Goal: Task Accomplishment & Management: Use online tool/utility

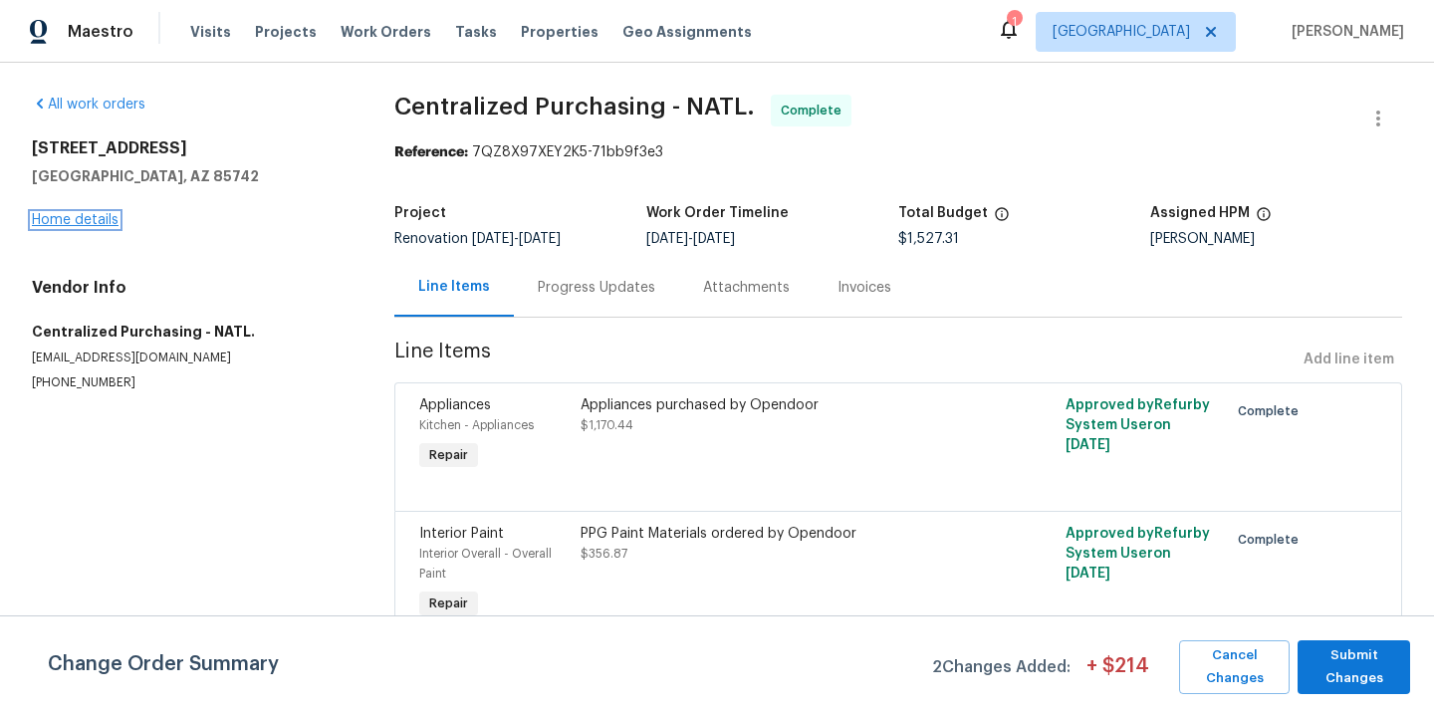
click at [62, 219] on link "Home details" at bounding box center [75, 220] width 87 height 14
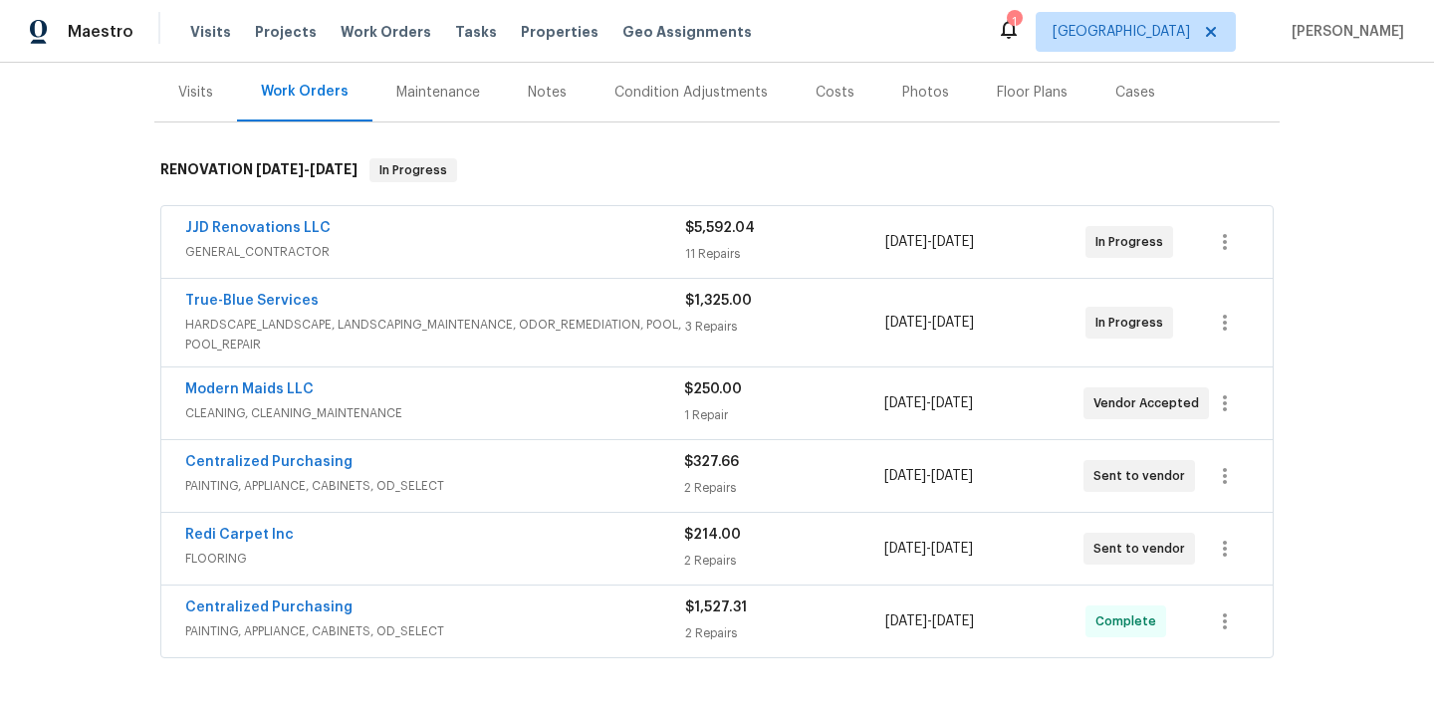
scroll to position [240, 0]
click at [326, 459] on link "Centralized Purchasing" at bounding box center [268, 461] width 167 height 14
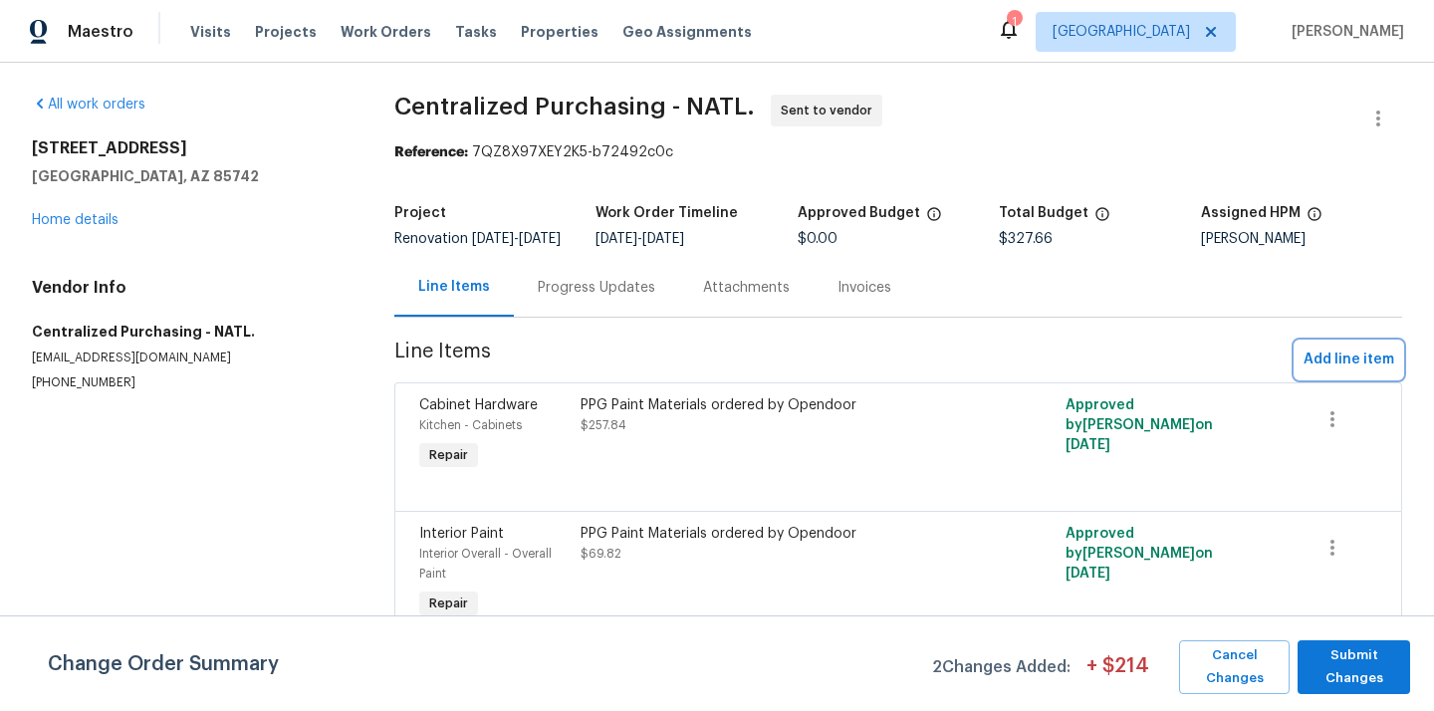
click at [1338, 373] on span "Add line item" at bounding box center [1349, 360] width 91 height 25
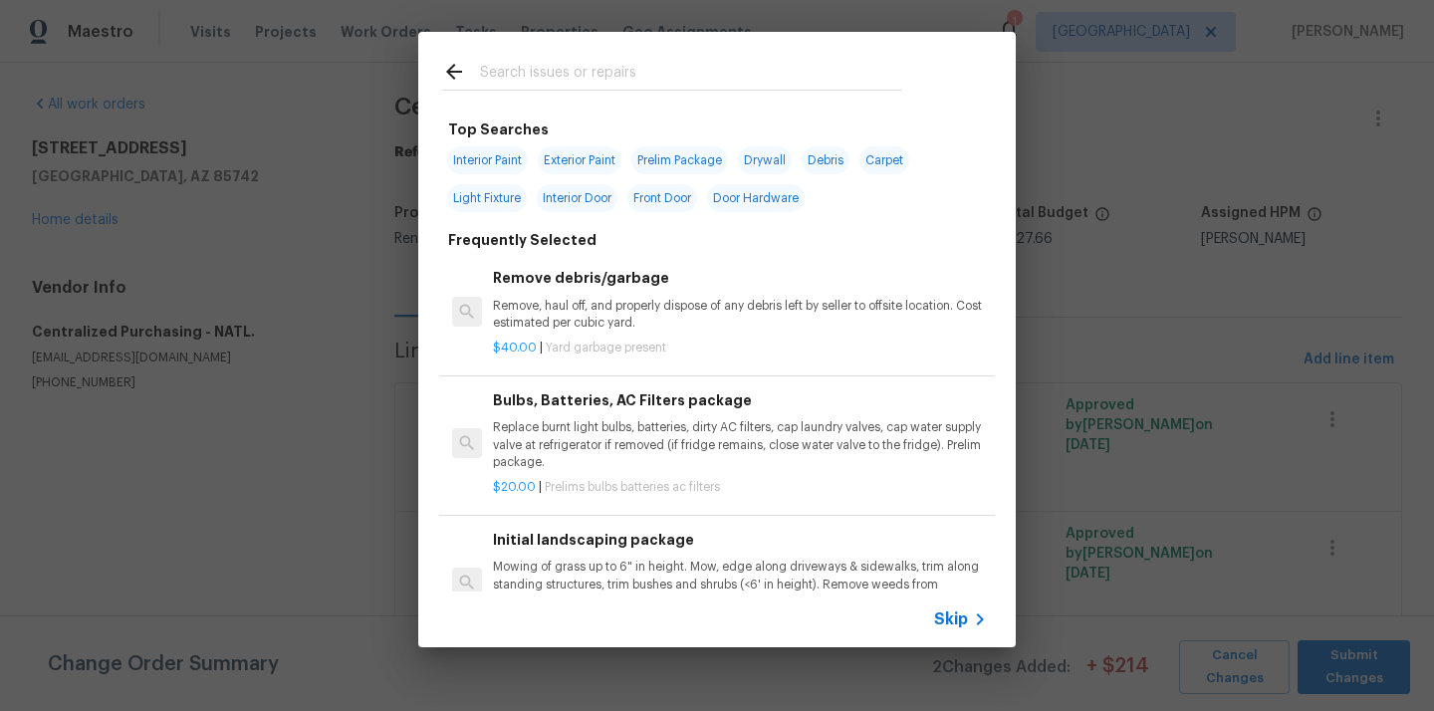
click at [770, 78] on input "text" at bounding box center [691, 75] width 422 height 30
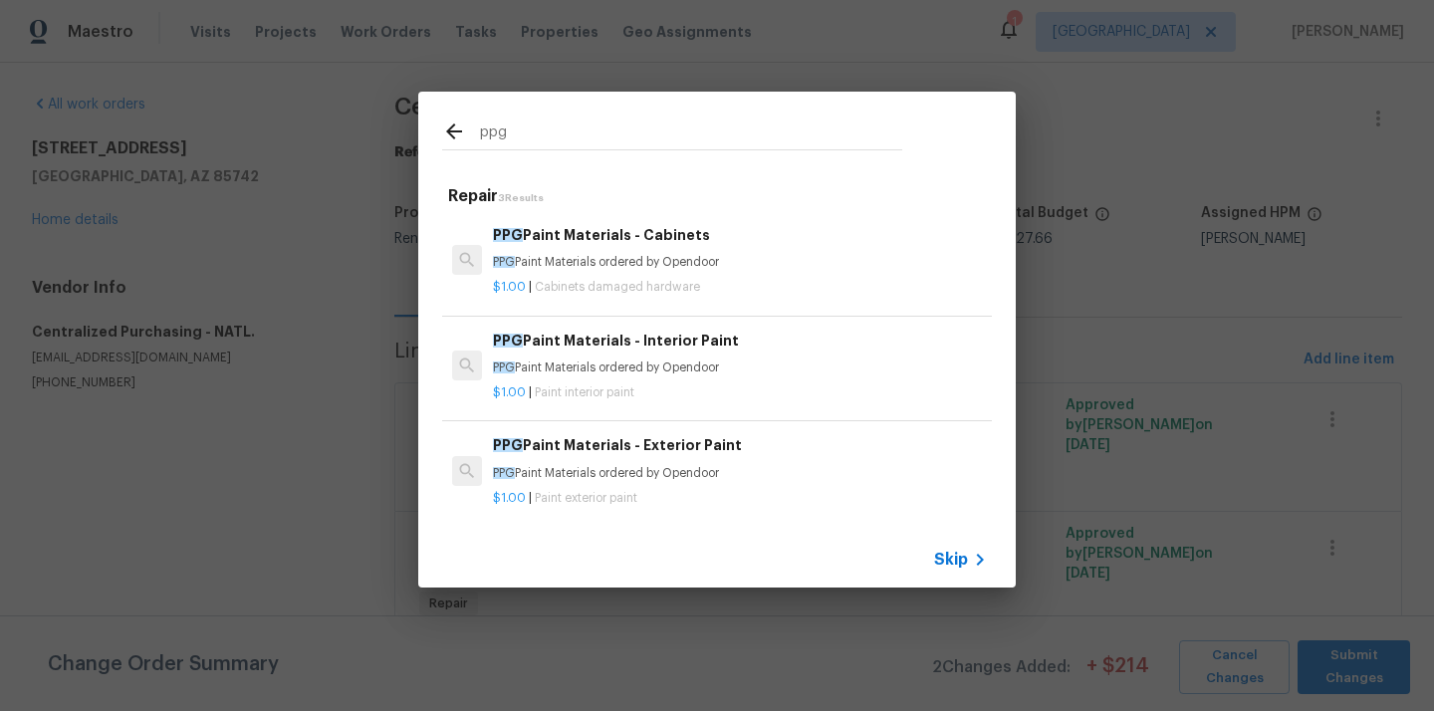
type input "ppg"
click at [1101, 356] on div "ppg Repair 3 Results PPG Paint Materials - Cabinets PPG Paint Materials ordered…" at bounding box center [717, 339] width 1434 height 679
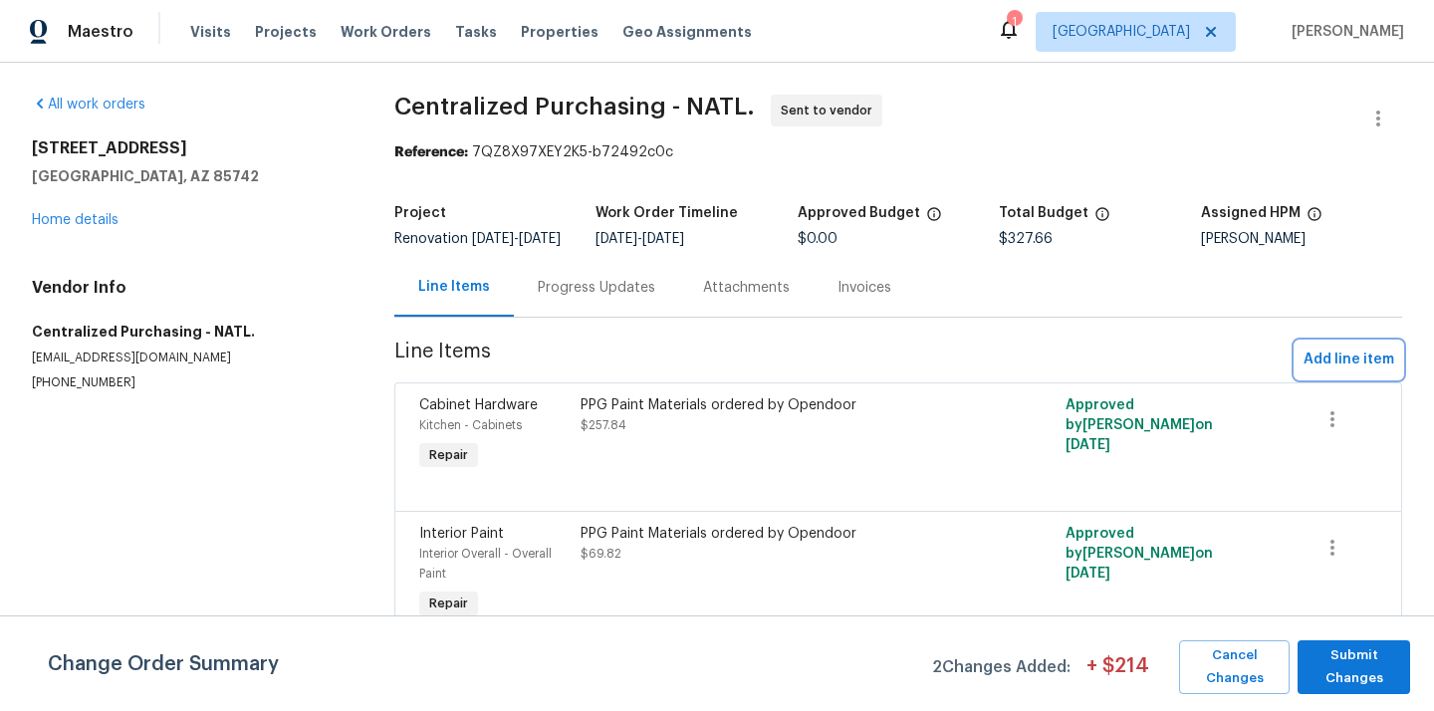
scroll to position [20, 0]
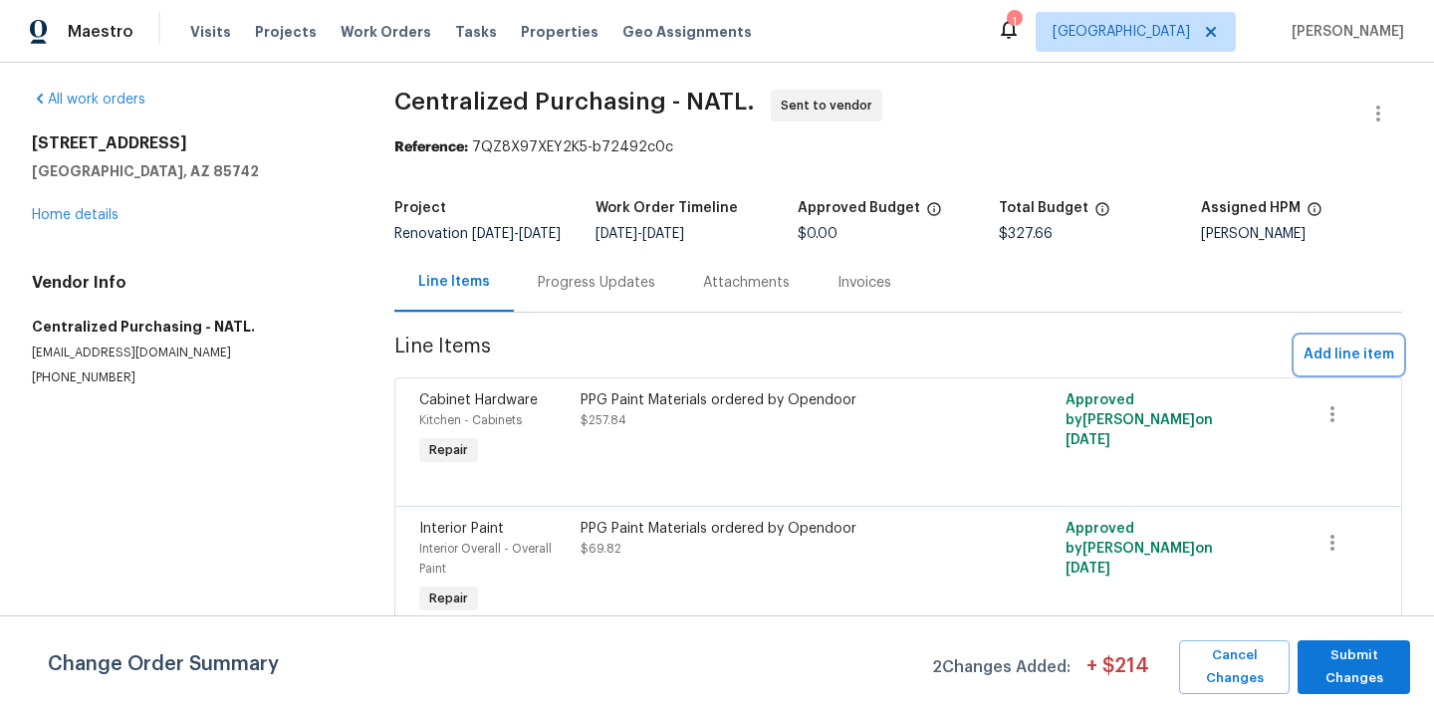
click at [1364, 360] on span "Add line item" at bounding box center [1349, 355] width 91 height 25
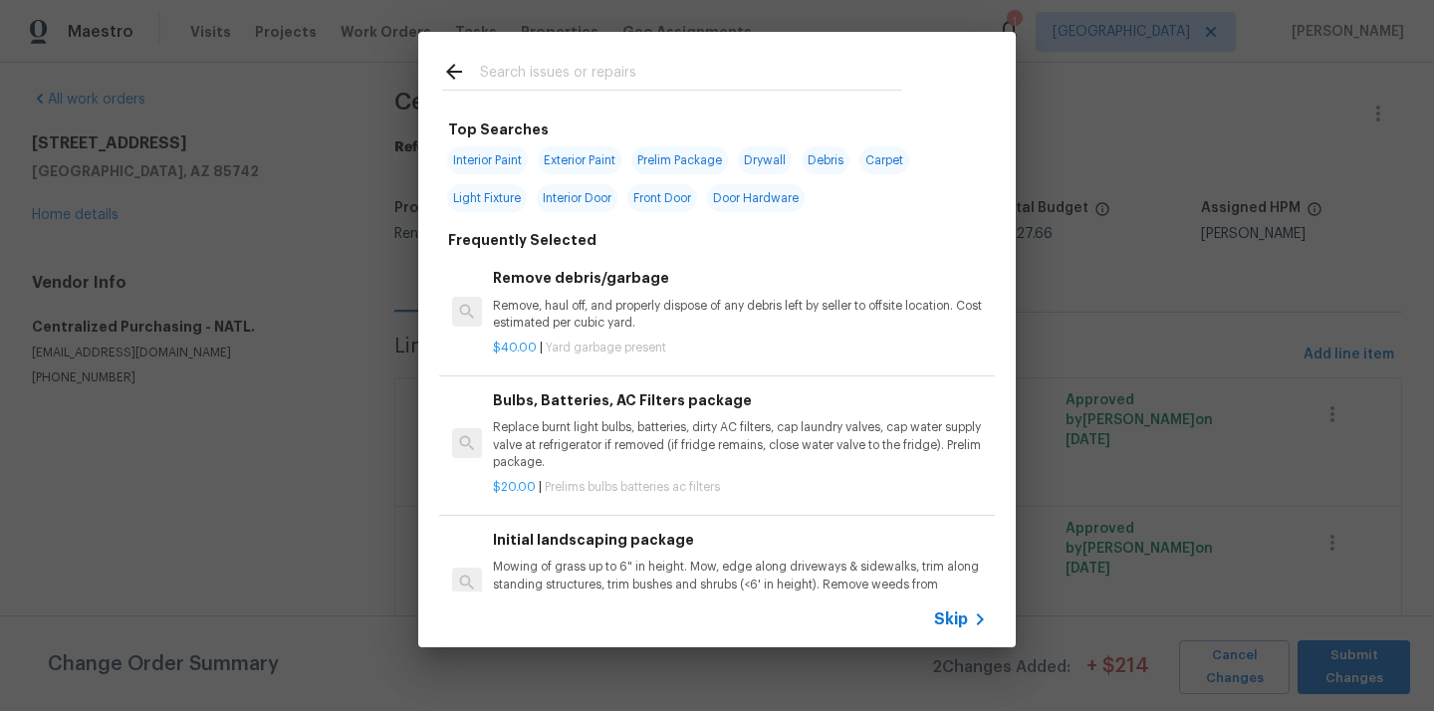
click at [731, 83] on input "text" at bounding box center [691, 75] width 422 height 30
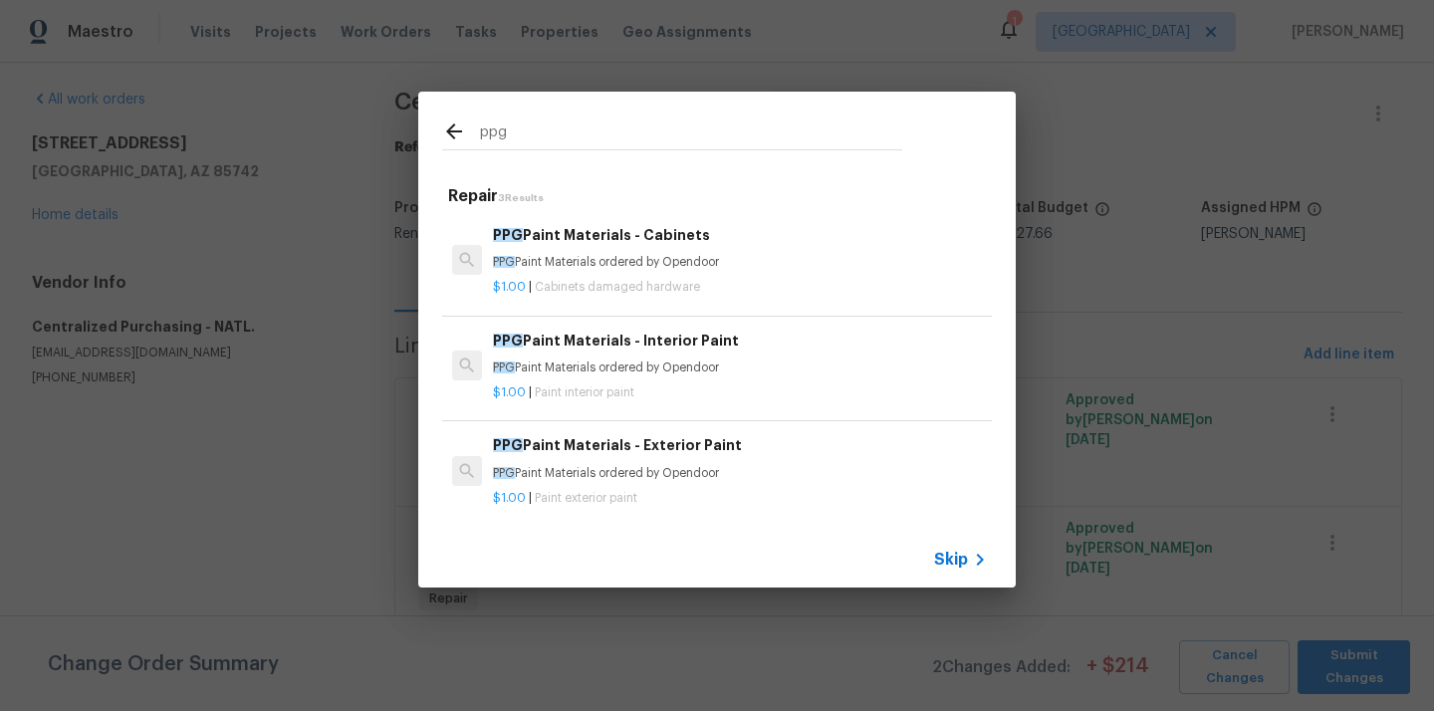
type input "ppg"
click at [644, 445] on h6 "PPG Paint Materials - Exterior Paint" at bounding box center [740, 445] width 494 height 22
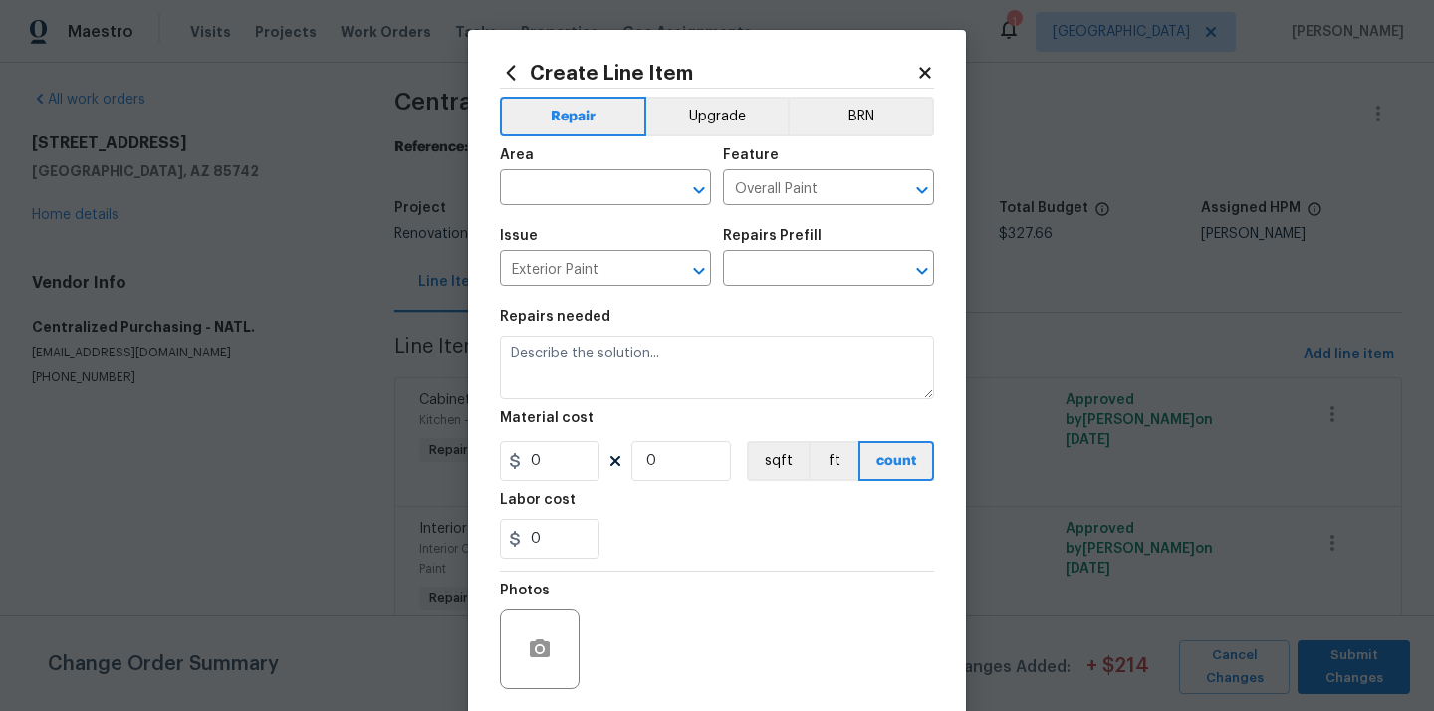
type input "PPG Paint Materials - Exterior Paint $1.00"
type textarea "PPG Paint Materials ordered by Opendoor"
type input "1"
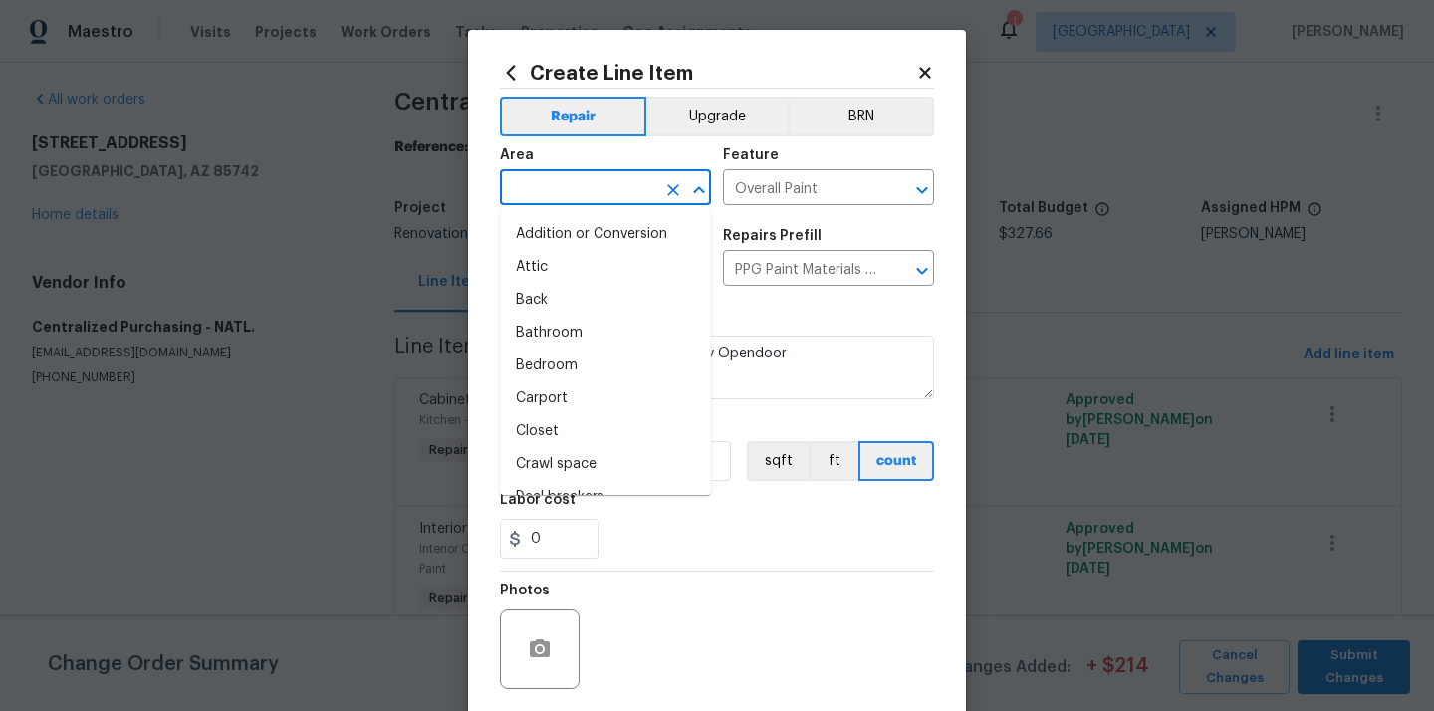
click at [632, 187] on input "text" at bounding box center [577, 189] width 155 height 31
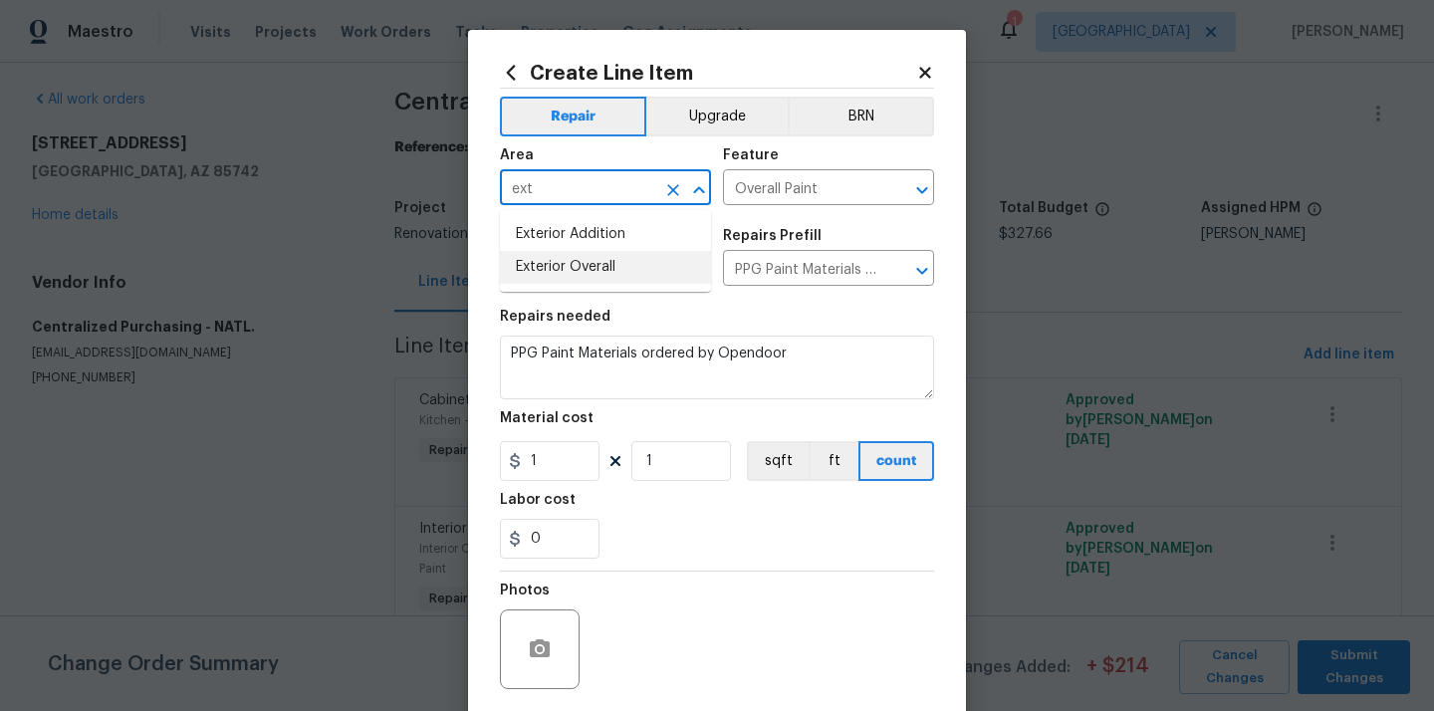
click at [583, 276] on li "Exterior Overall" at bounding box center [605, 267] width 211 height 33
type input "Exterior Overall"
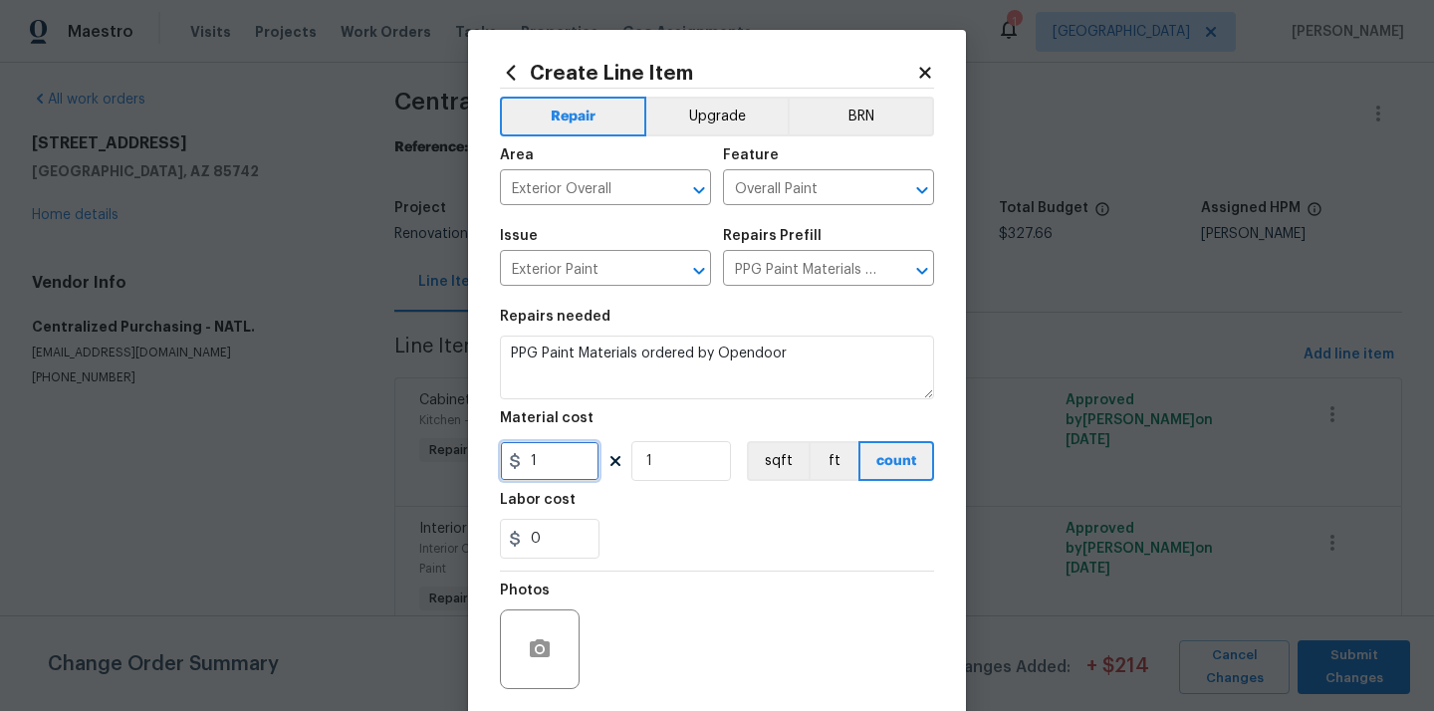
drag, startPoint x: 546, startPoint y: 465, endPoint x: 479, endPoint y: 465, distance: 66.7
click at [479, 465] on div "Create Line Item Repair Upgrade BRN Area Exterior Overall ​ Feature Overall Pai…" at bounding box center [717, 429] width 498 height 798
paste input "320.84"
type input "320.84"
click at [634, 530] on div "0" at bounding box center [717, 539] width 434 height 40
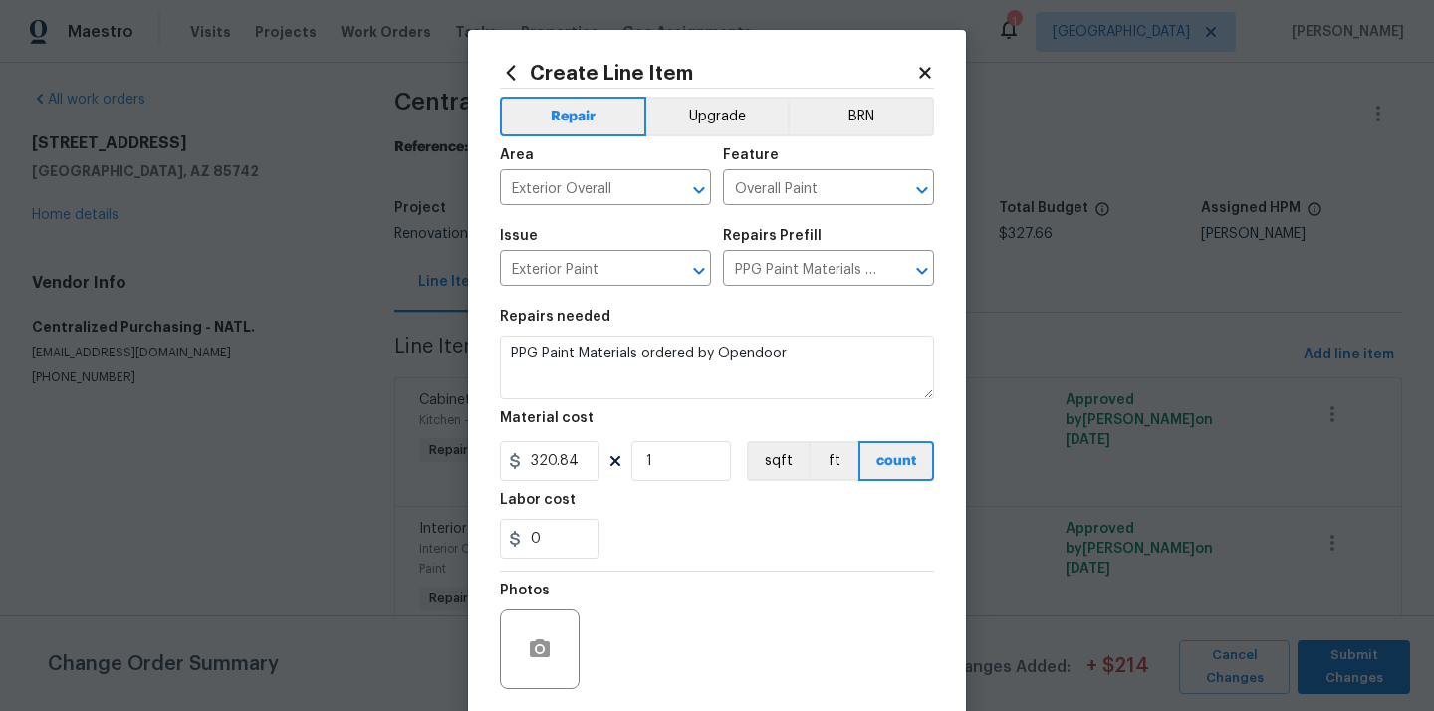
scroll to position [147, 0]
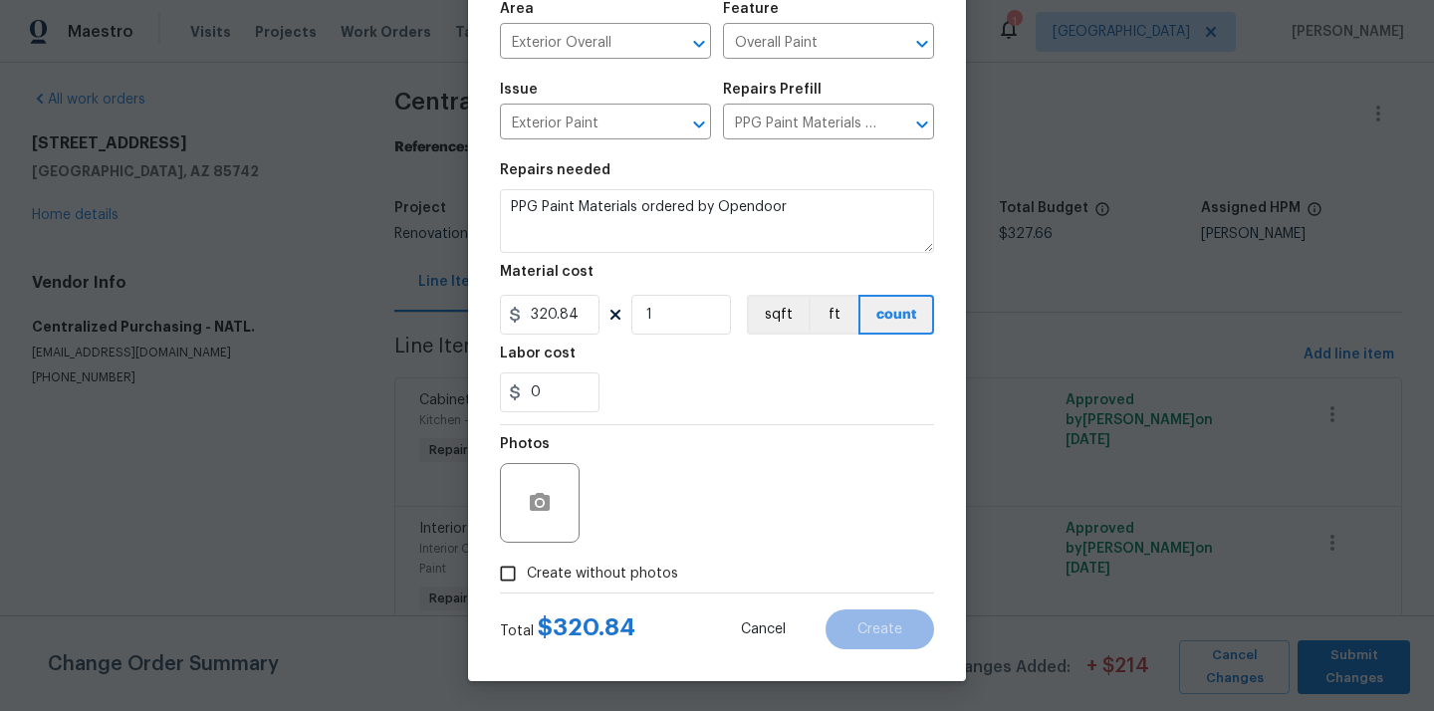
click at [619, 572] on span "Create without photos" at bounding box center [602, 574] width 151 height 21
click at [527, 572] on input "Create without photos" at bounding box center [508, 574] width 38 height 38
checkbox input "true"
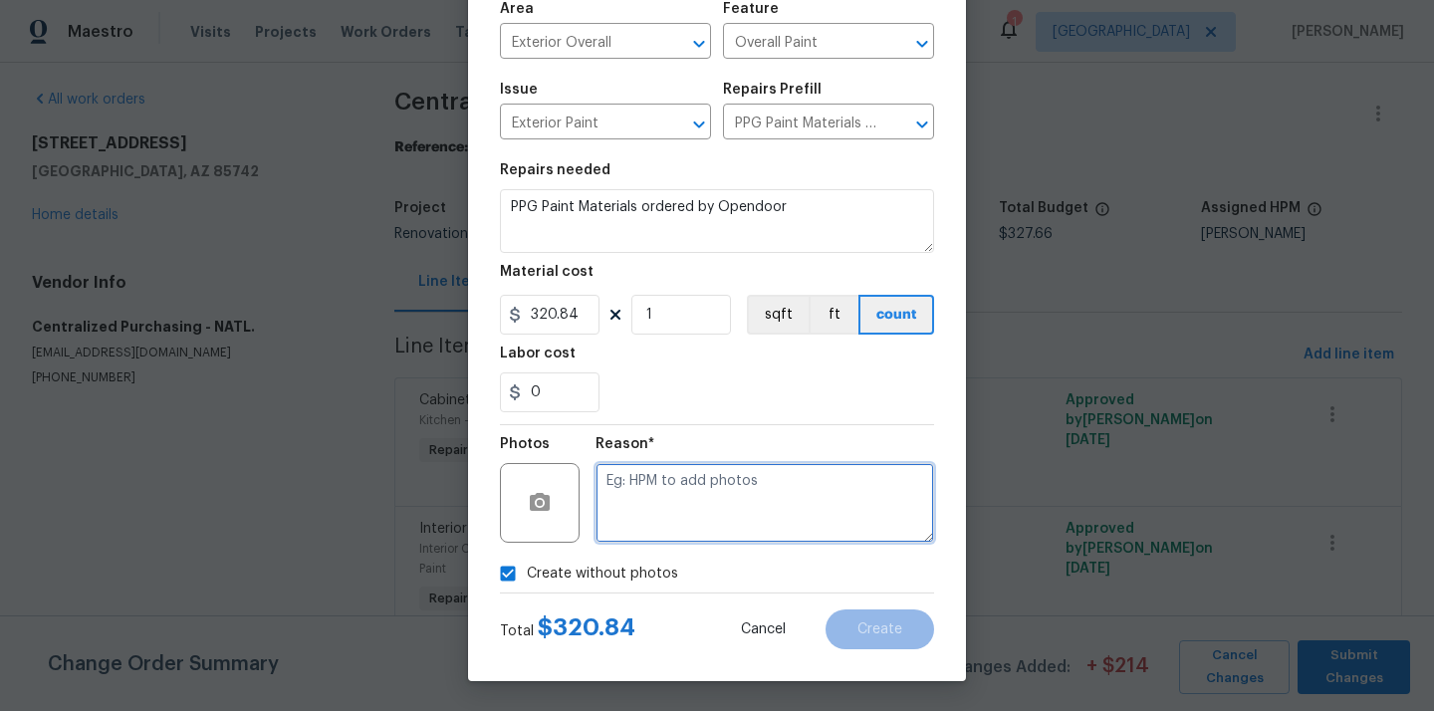
click at [683, 498] on textarea at bounding box center [765, 503] width 339 height 80
type textarea "N/A"
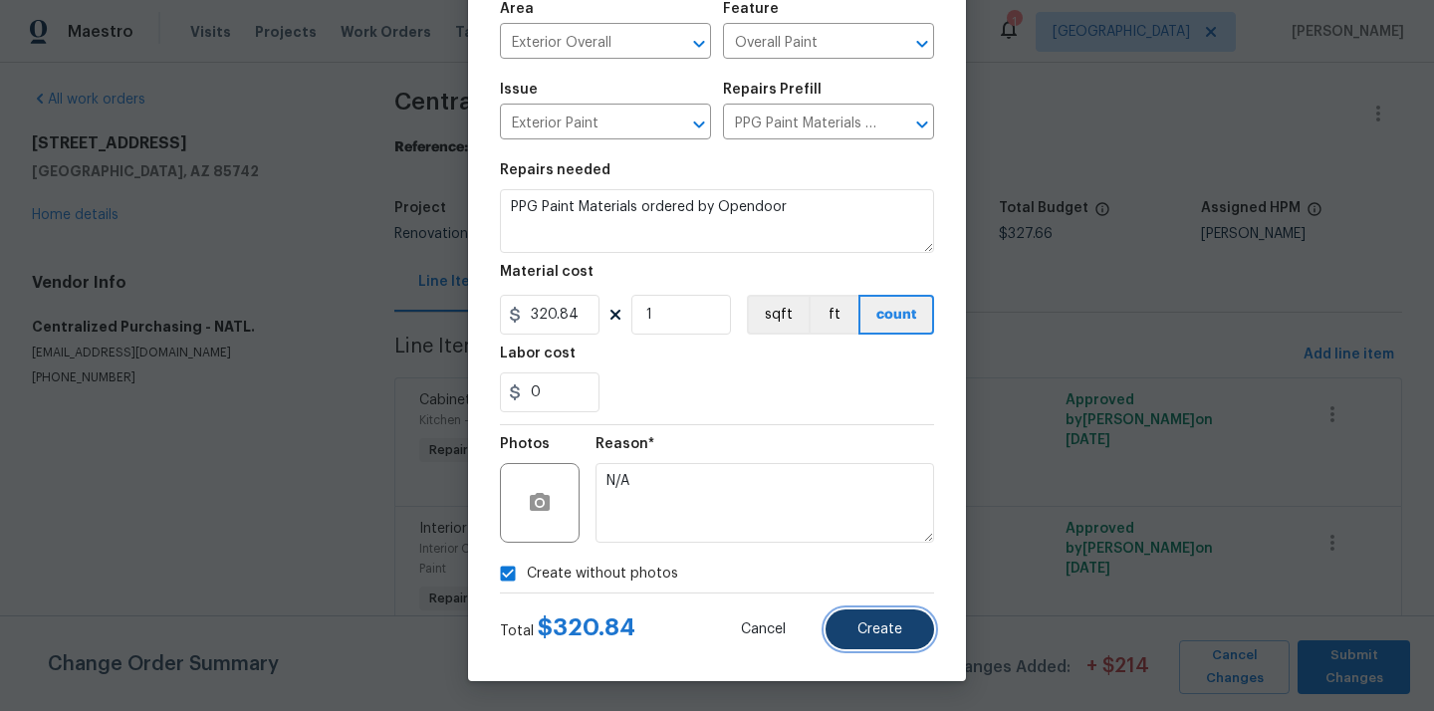
click at [857, 644] on button "Create" at bounding box center [880, 630] width 109 height 40
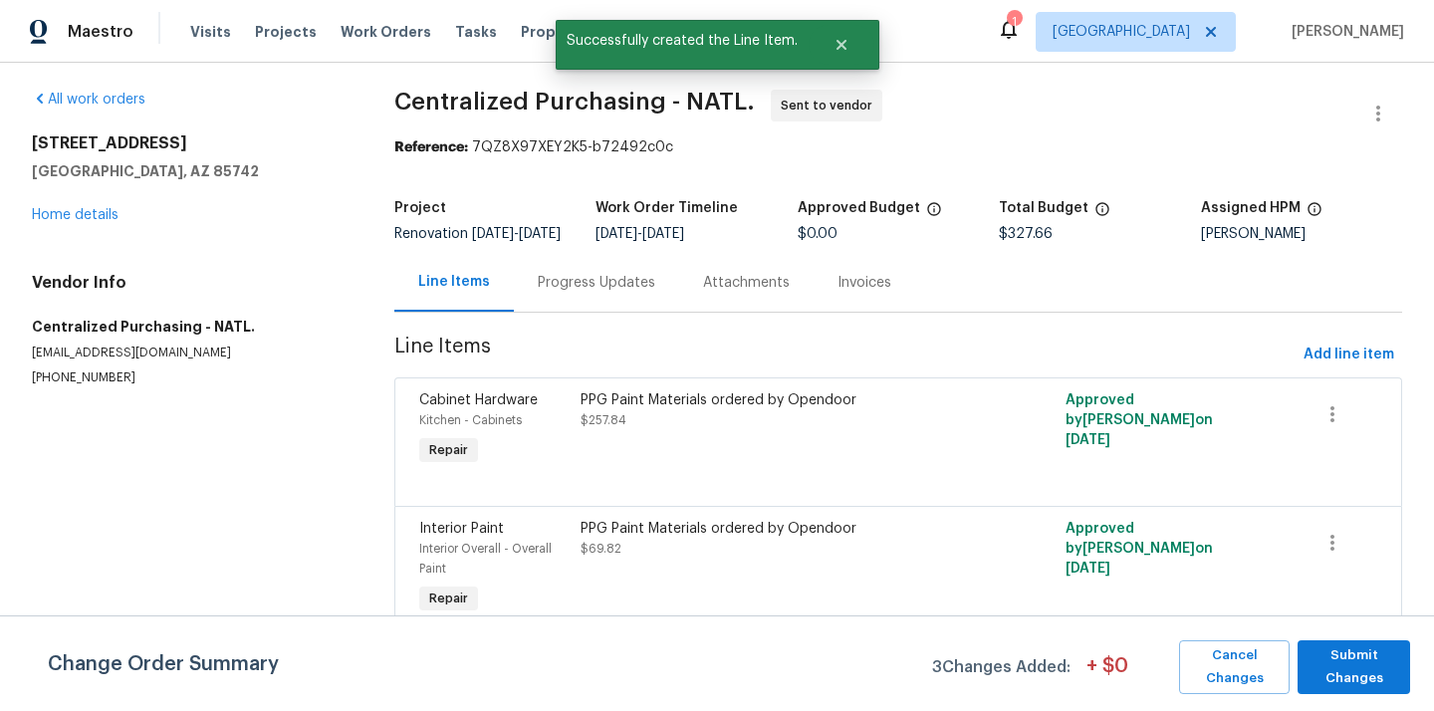
scroll to position [0, 0]
